Goal: Task Accomplishment & Management: Use online tool/utility

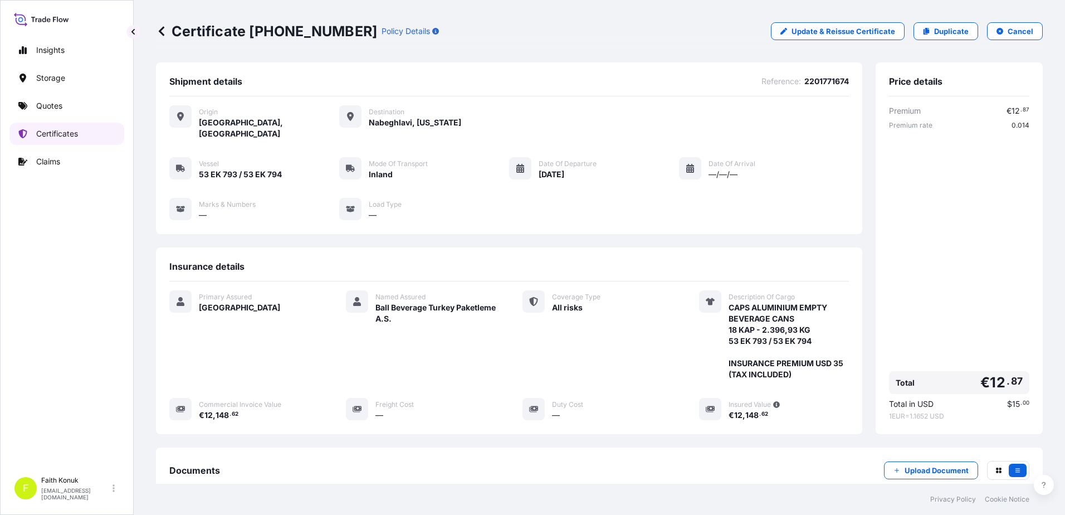
click at [66, 134] on p "Certificates" at bounding box center [57, 133] width 42 height 11
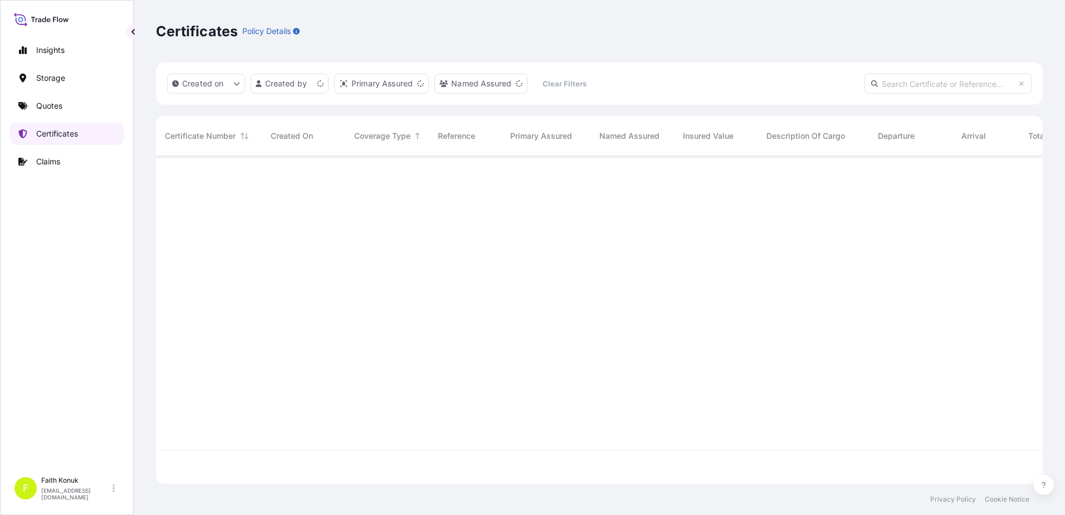
scroll to position [325, 878]
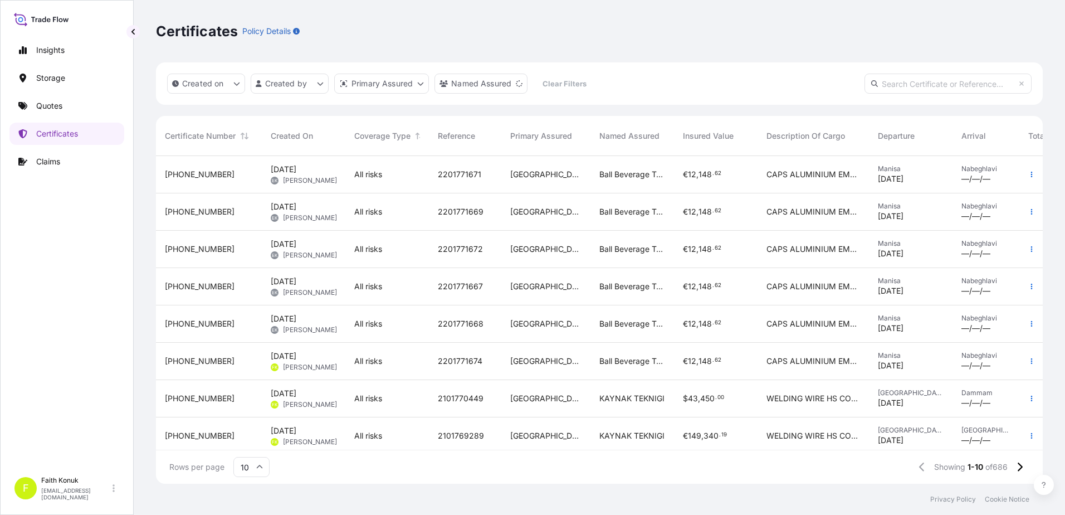
click at [903, 80] on input "text" at bounding box center [947, 84] width 167 height 20
paste input "[PHONE_NUMBER]"
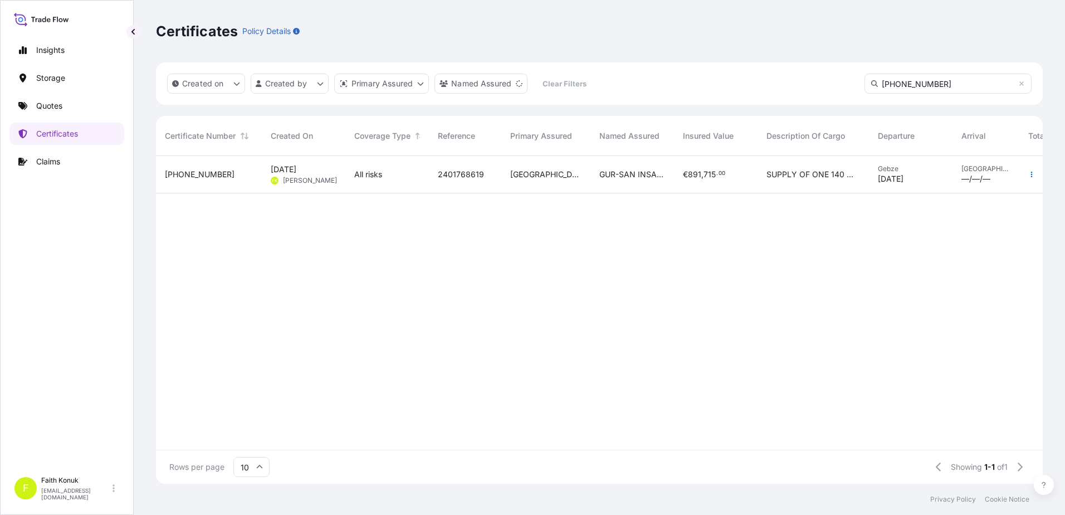
type input "[PHONE_NUMBER]"
click at [289, 169] on span "[DATE]" at bounding box center [284, 169] width 26 height 11
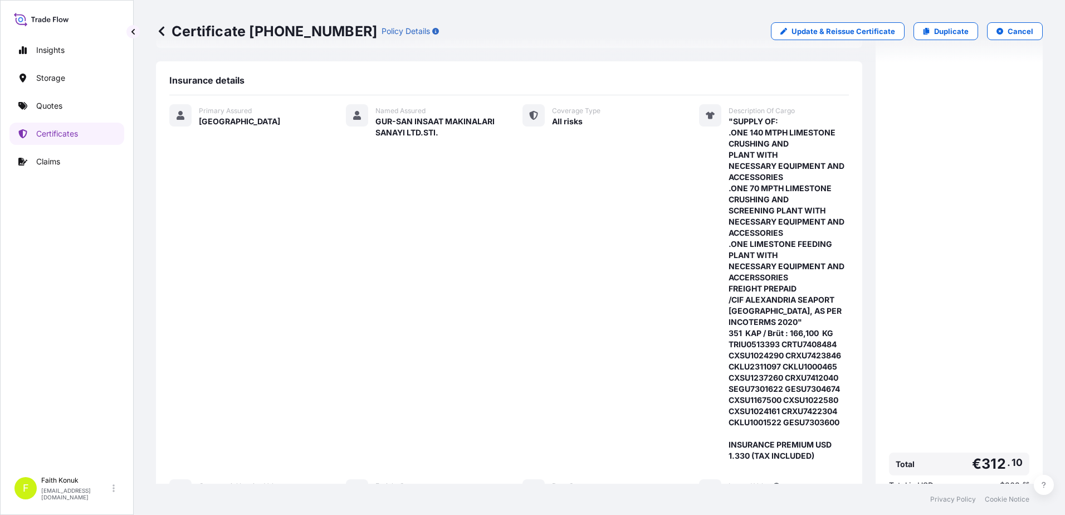
scroll to position [278, 0]
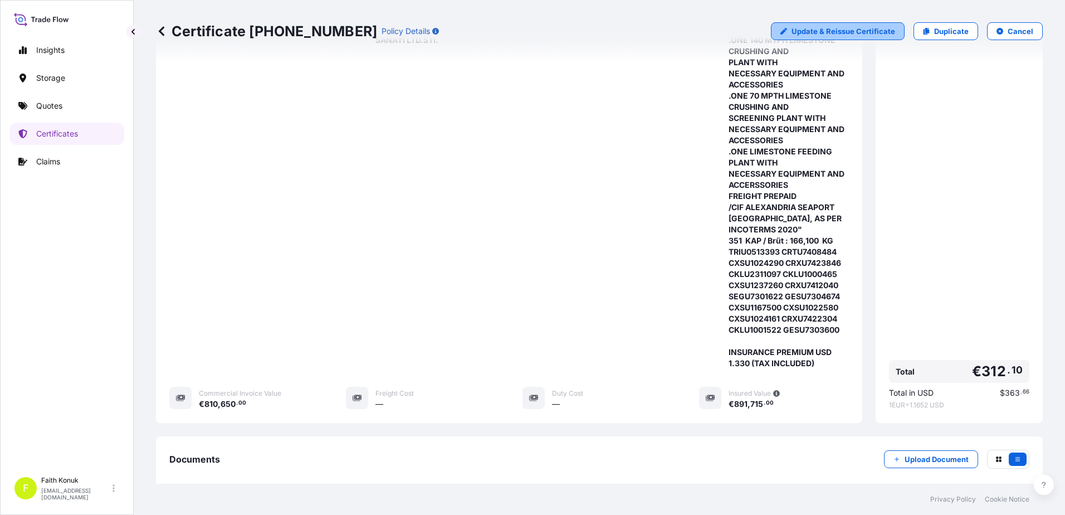
click at [809, 28] on p "Update & Reissue Certificate" at bounding box center [843, 31] width 104 height 11
select select "Water"
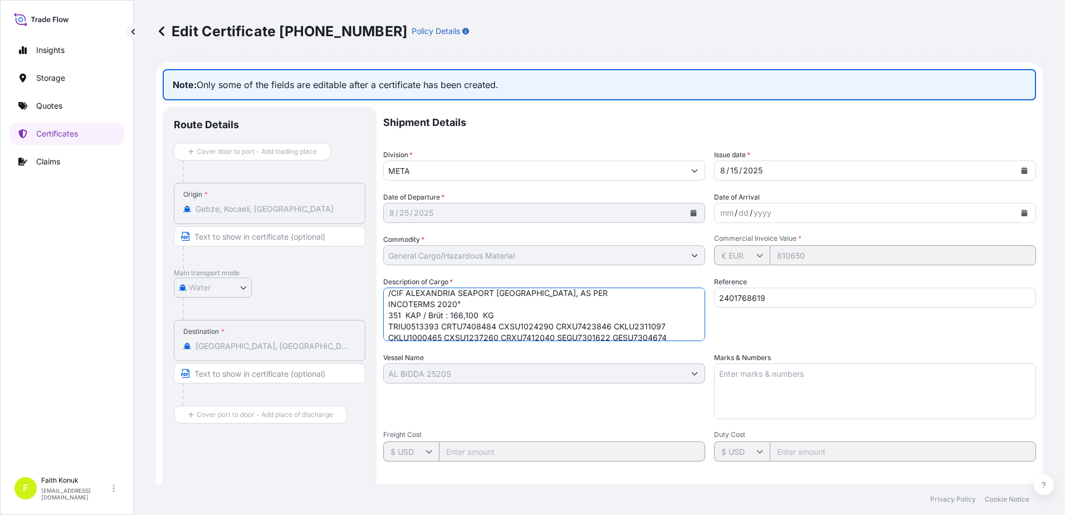
scroll to position [168, 0]
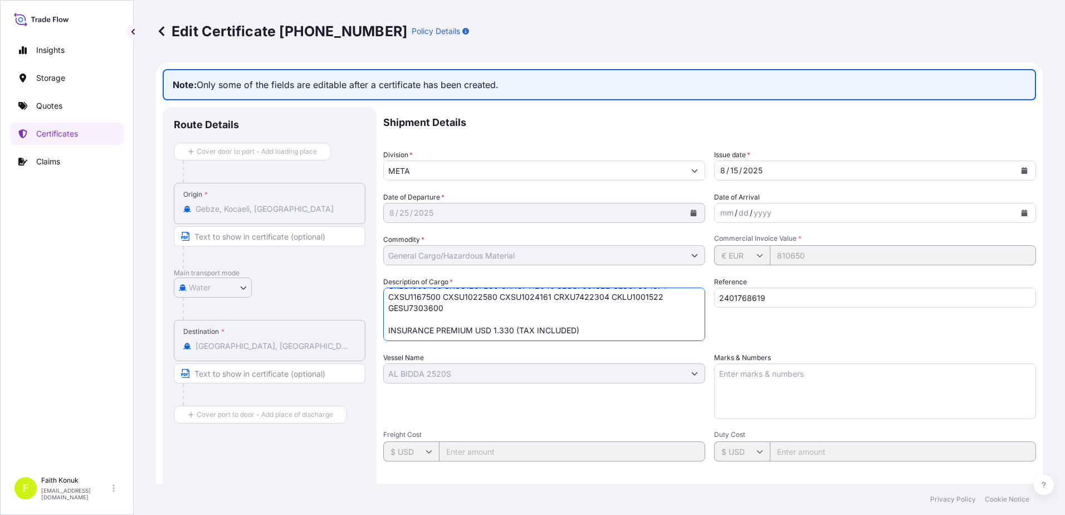
drag, startPoint x: 387, startPoint y: 296, endPoint x: 517, endPoint y: 306, distance: 131.3
click at [517, 306] on textarea ""SUPPLY OF: .ONE 140 MTPH LIMESTONE CRUSHING AND PLANT WITH NECESSARY EQUIPMENT…" at bounding box center [544, 313] width 322 height 53
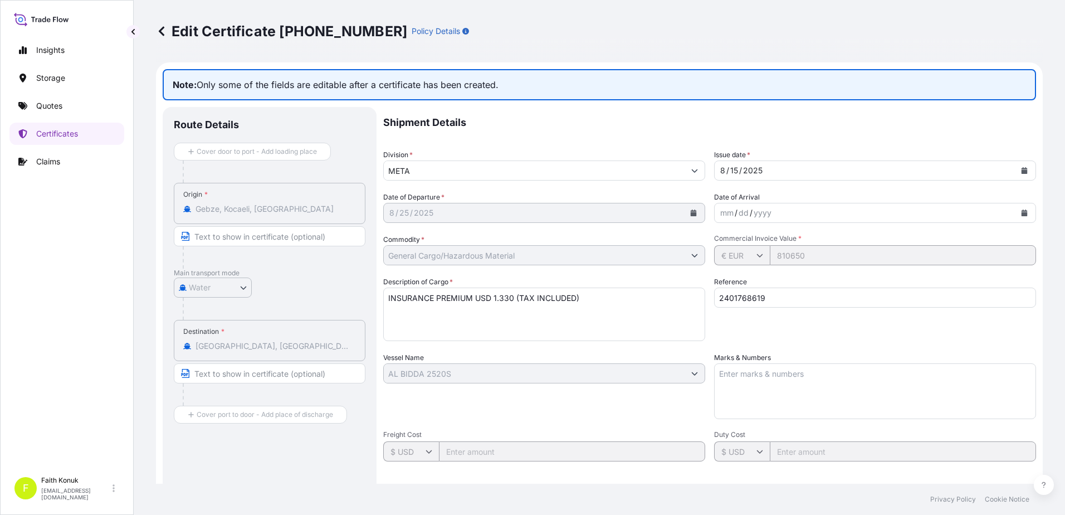
click at [410, 293] on textarea ""SUPPLY OF: .ONE 140 MTPH LIMESTONE CRUSHING AND PLANT WITH NECESSARY EQUIPMENT…" at bounding box center [544, 313] width 322 height 53
paste textarea "TO THE ORDER OF MODERN COMPANY FOR CONCRETE PRODUCTS S.A.E. . SOUTH OF 5TH INDU…"
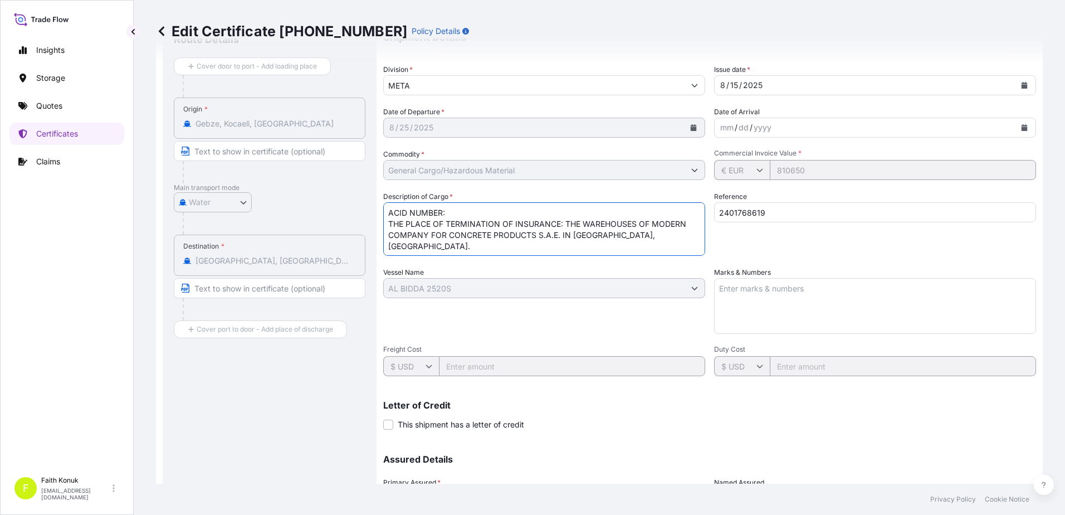
scroll to position [192, 0]
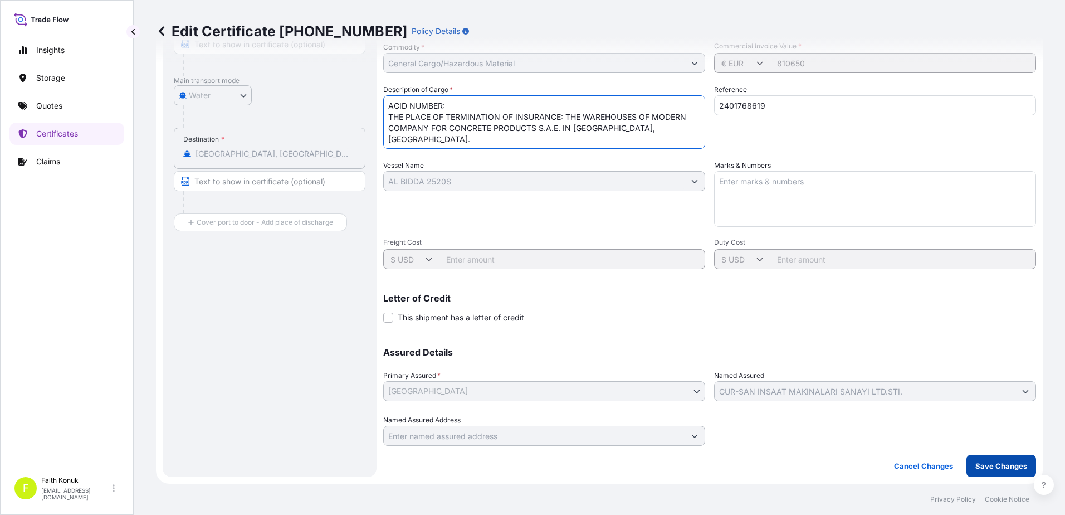
type textarea "TO THE ORDER OF MODERN COMPANY FOR CONCRETE PRODUCTS S.A.E. . SOUTH OF 5TH INDU…"
click at [996, 460] on p "Save Changes" at bounding box center [1001, 465] width 52 height 11
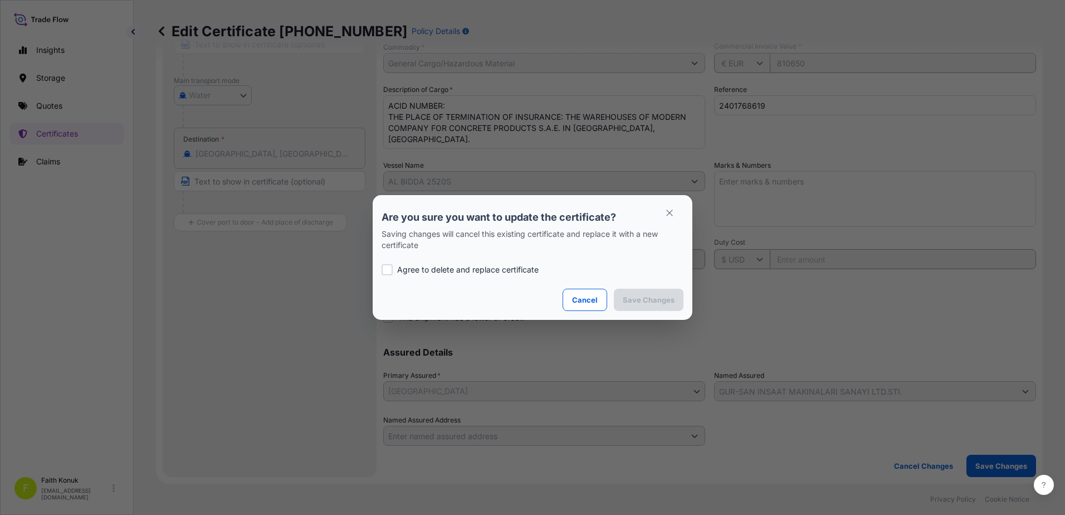
click at [451, 270] on p "Agree to delete and replace certificate" at bounding box center [467, 269] width 141 height 11
checkbox input "true"
click at [636, 296] on p "Save Changes" at bounding box center [649, 299] width 52 height 11
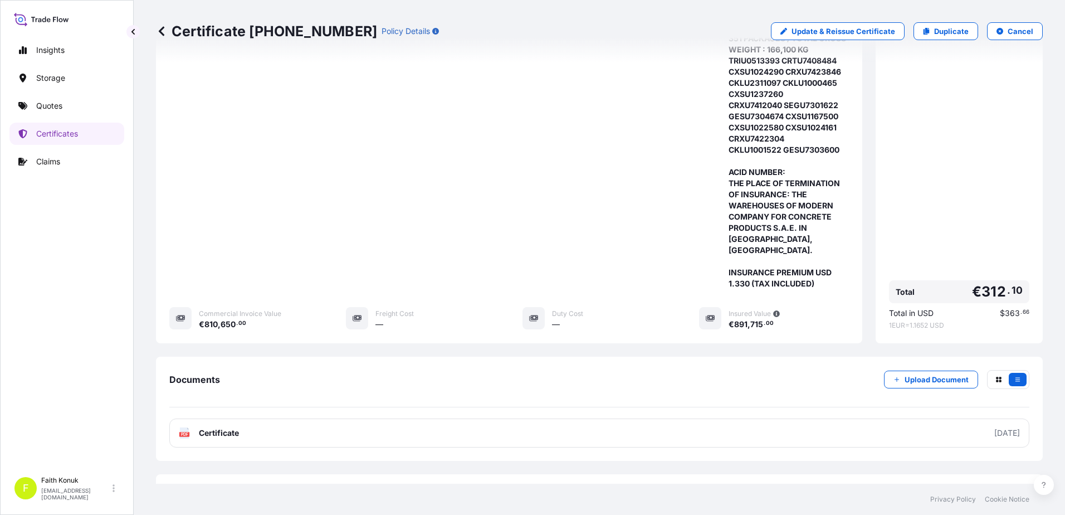
scroll to position [706, 0]
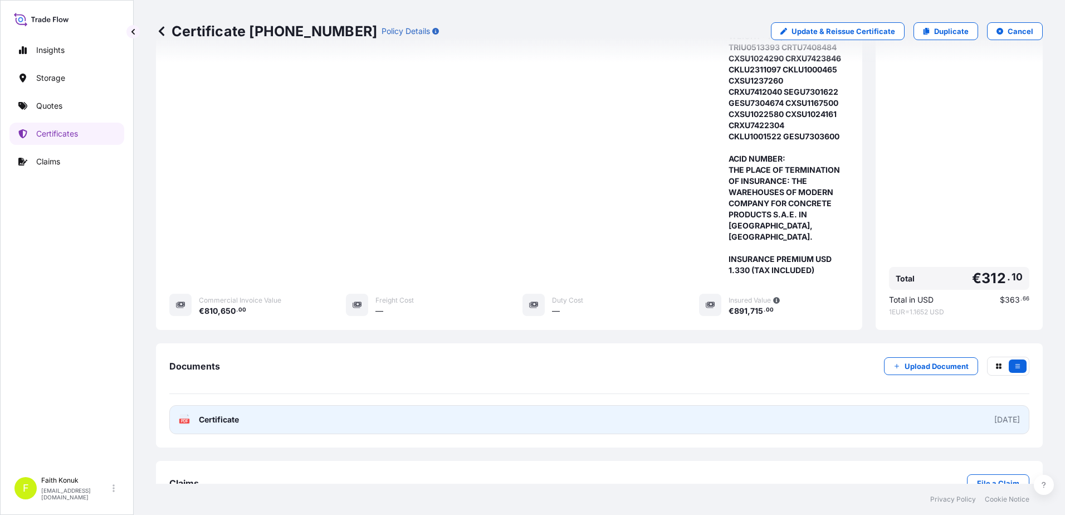
click at [186, 419] on text "PDF" at bounding box center [184, 421] width 7 height 4
